Goal: Navigation & Orientation: Find specific page/section

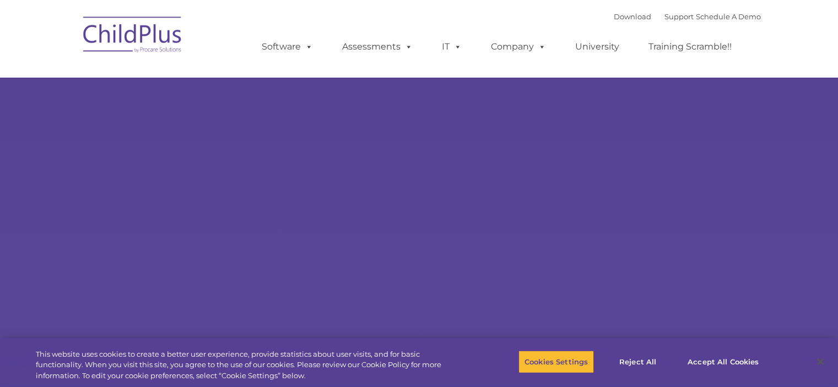
select select "MEDIUM"
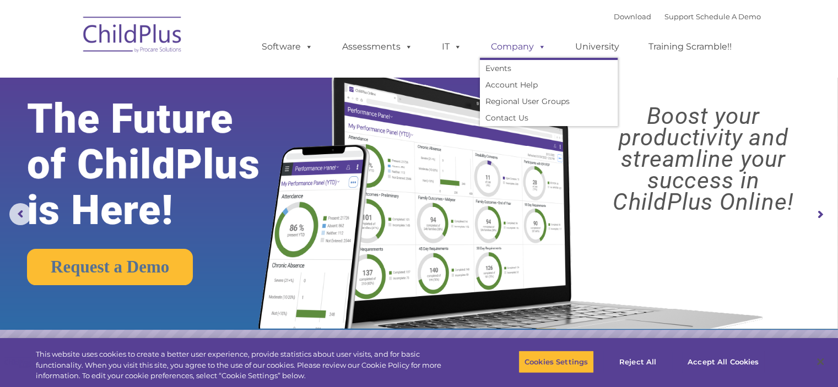
click at [512, 47] on link "Company" at bounding box center [518, 47] width 77 height 22
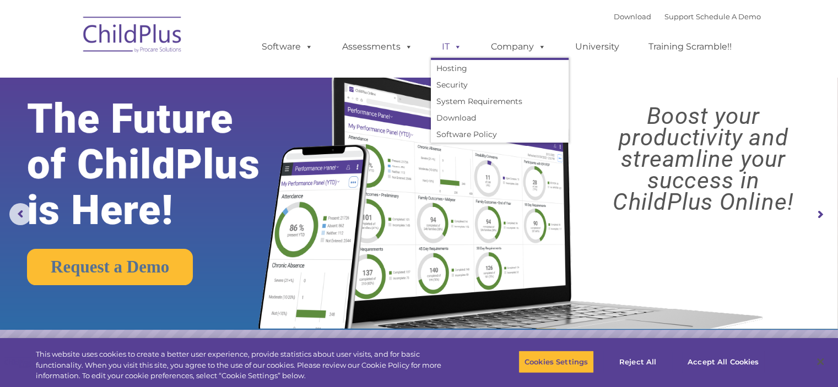
click at [447, 42] on link "IT" at bounding box center [452, 47] width 42 height 22
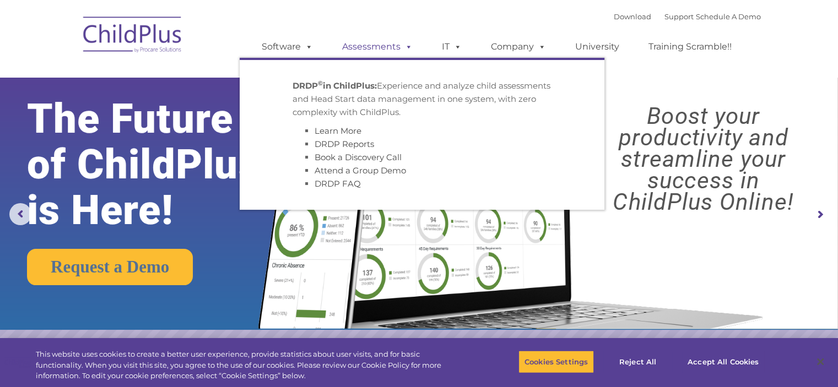
click at [384, 45] on link "Assessments" at bounding box center [377, 47] width 93 height 22
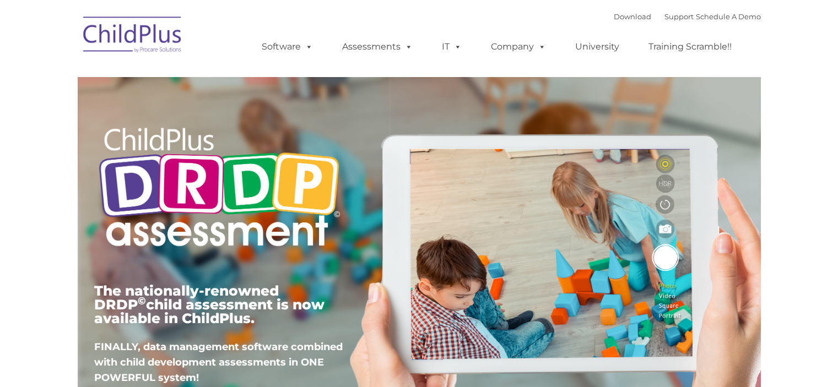
click at [304, 41] on span at bounding box center [307, 46] width 12 height 10
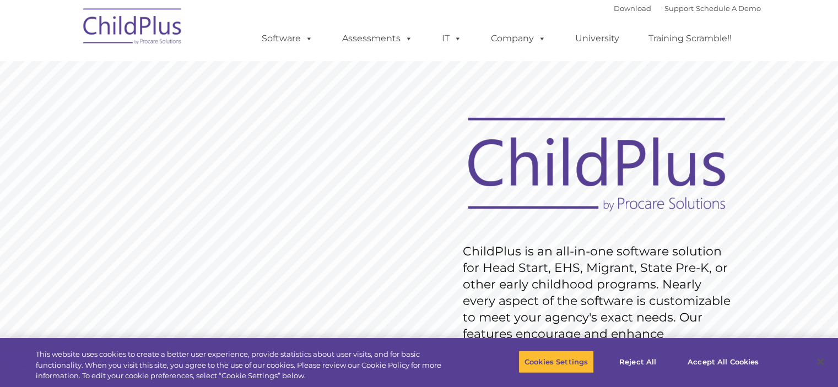
click at [162, 26] on img at bounding box center [133, 28] width 110 height 55
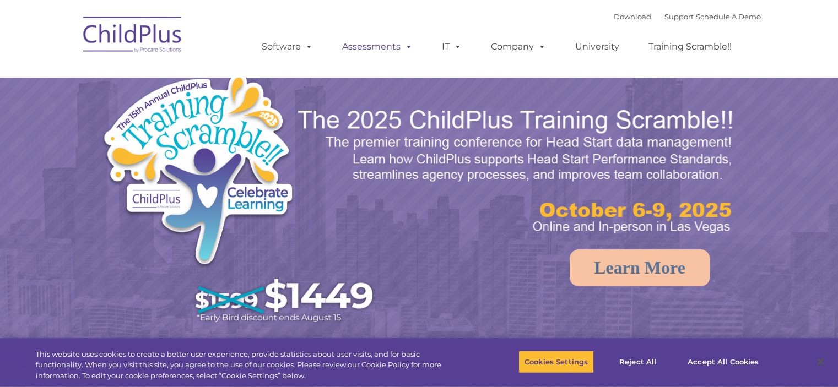
select select "MEDIUM"
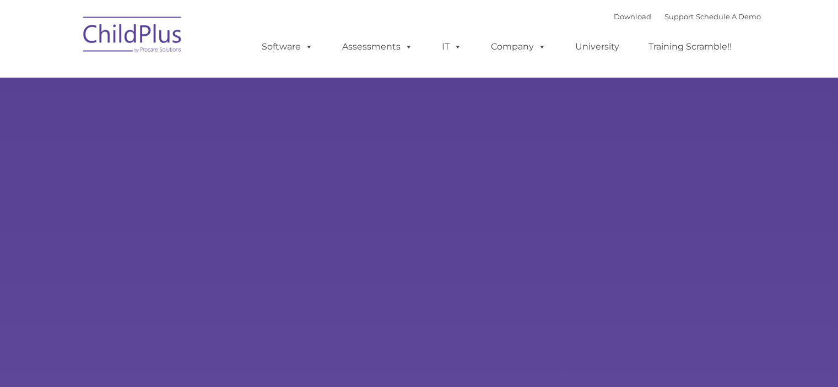
type input ""
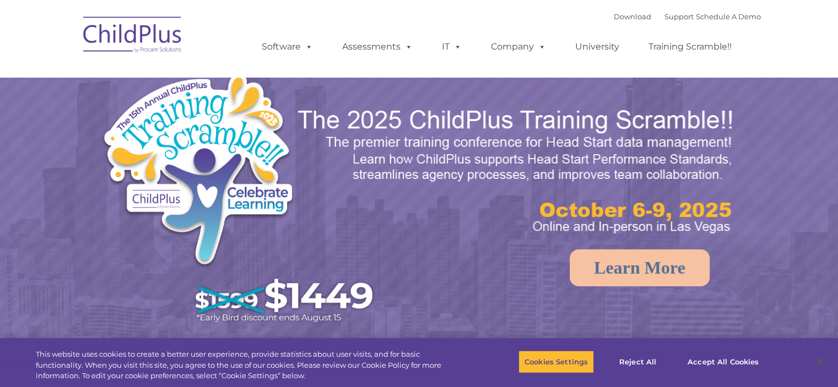
select select "MEDIUM"
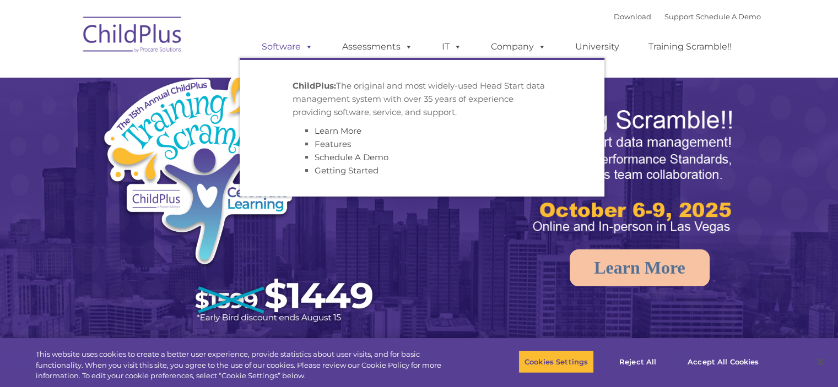
click at [298, 51] on link "Software" at bounding box center [287, 47] width 73 height 22
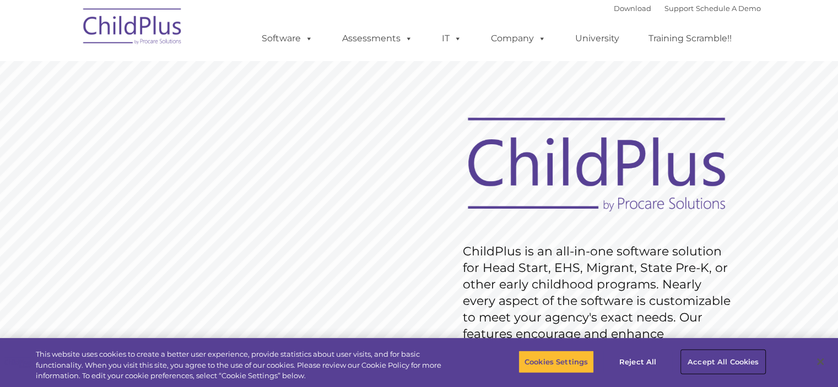
click at [720, 365] on button "Accept All Cookies" at bounding box center [722, 361] width 83 height 23
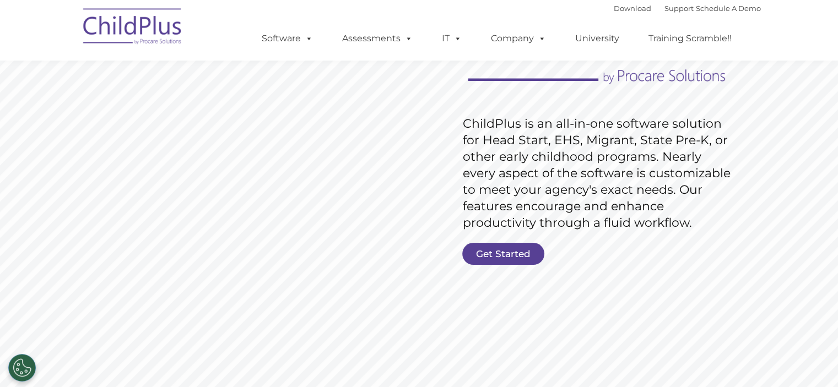
scroll to position [128, 0]
click at [483, 245] on link "Get Started" at bounding box center [503, 254] width 82 height 22
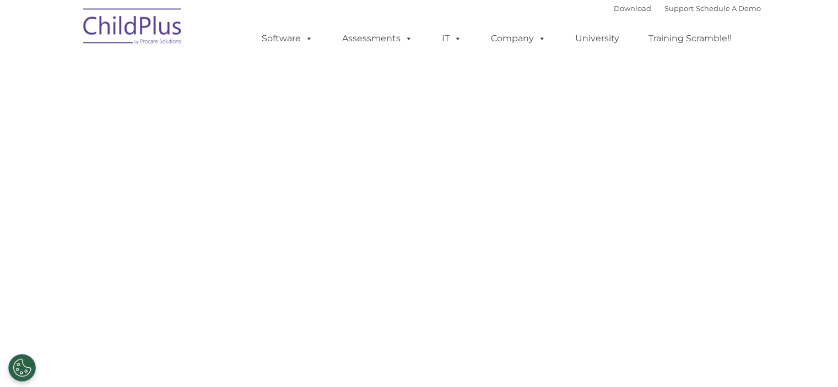
select select "MEDIUM"
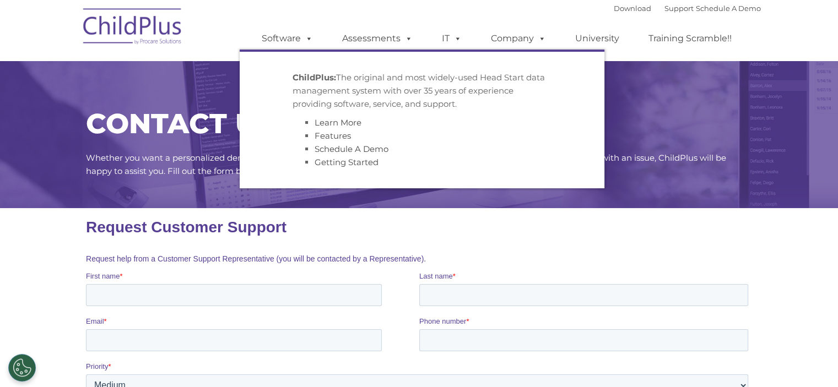
click at [155, 32] on img at bounding box center [133, 28] width 110 height 55
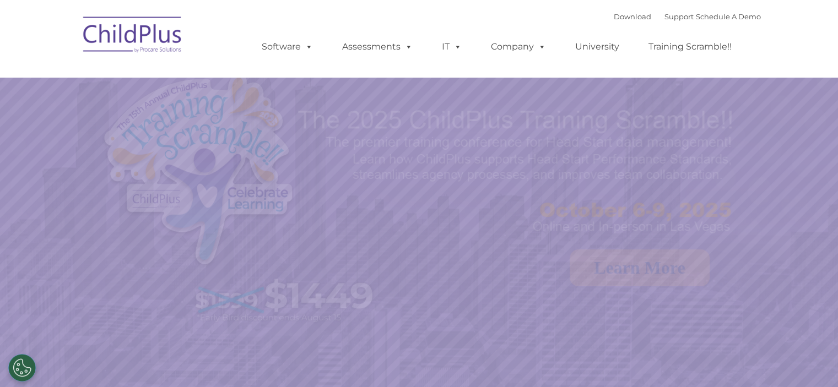
select select "MEDIUM"
